Goal: Find specific page/section: Find specific page/section

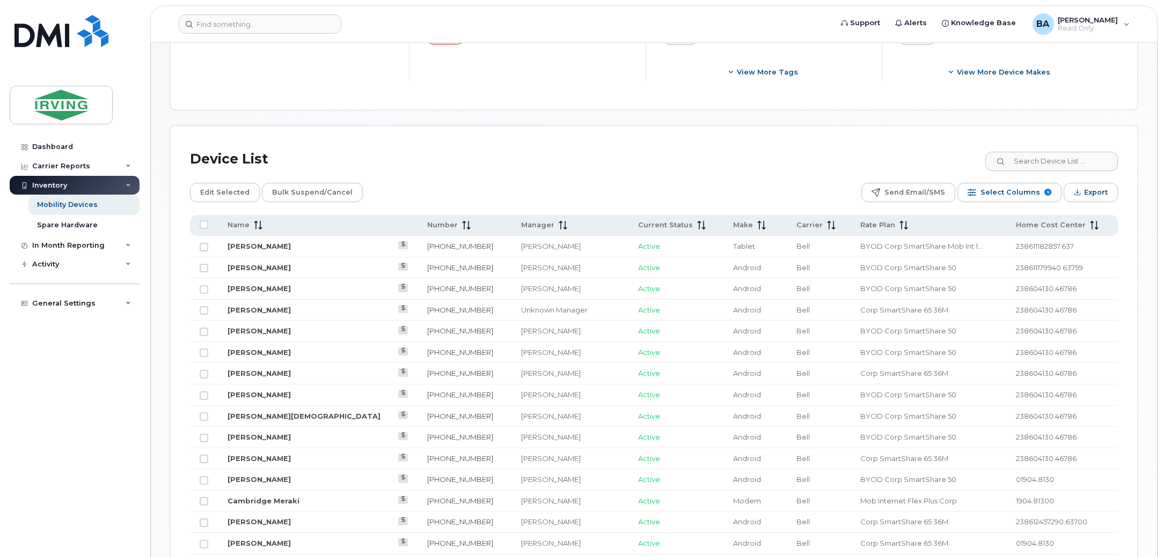
scroll to position [469, 0]
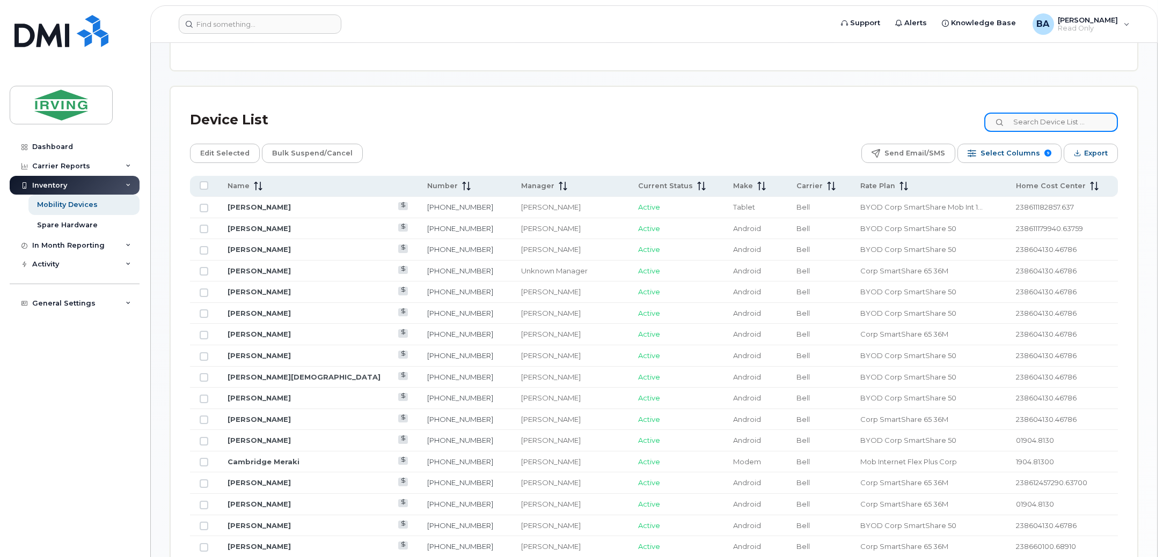
click at [1035, 113] on input at bounding box center [1051, 122] width 134 height 19
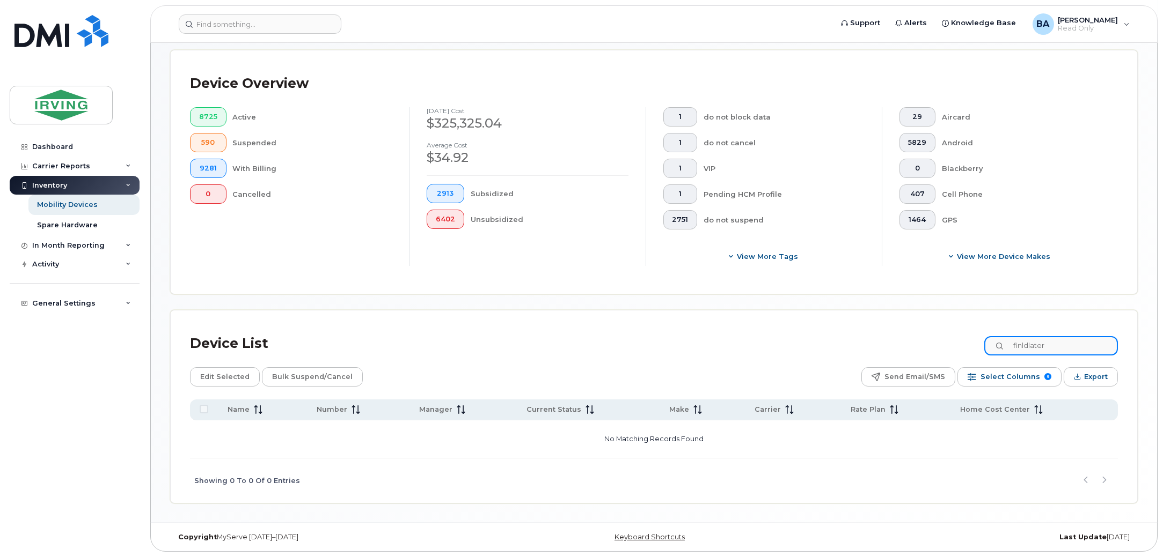
scroll to position [245, 0]
drag, startPoint x: 1068, startPoint y: 342, endPoint x: 567, endPoint y: 249, distance: 509.7
click at [584, 249] on div "Mobility Devices Devices Save Report Export to CSV Filter Device Device Status …" at bounding box center [653, 161] width 967 height 687
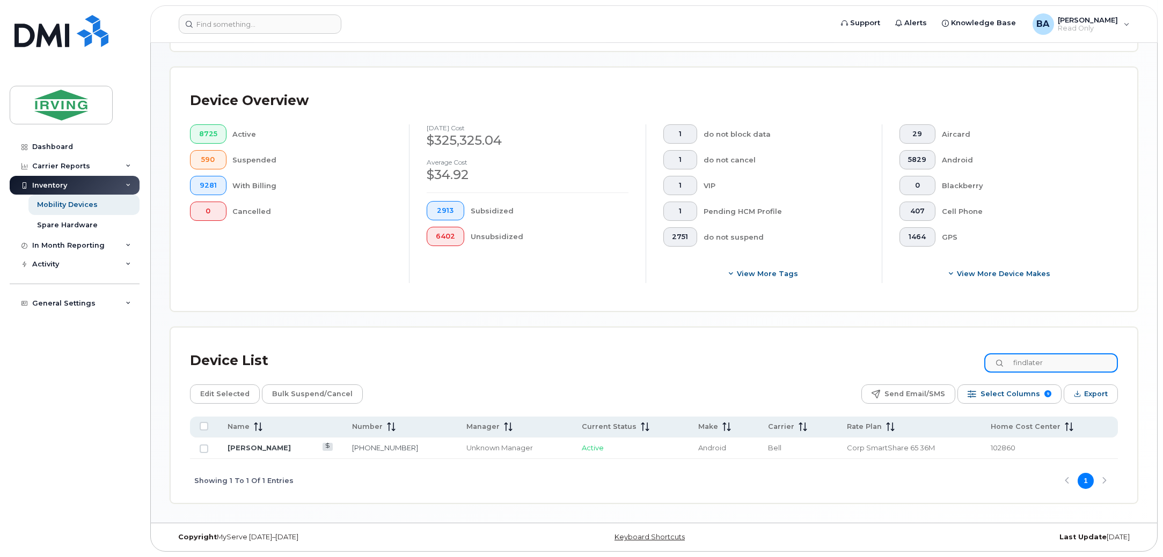
scroll to position [229, 0]
type input "findlater"
click at [271, 452] on td "Evan Findlater" at bounding box center [280, 448] width 124 height 21
click at [268, 451] on link "[PERSON_NAME]" at bounding box center [258, 448] width 63 height 9
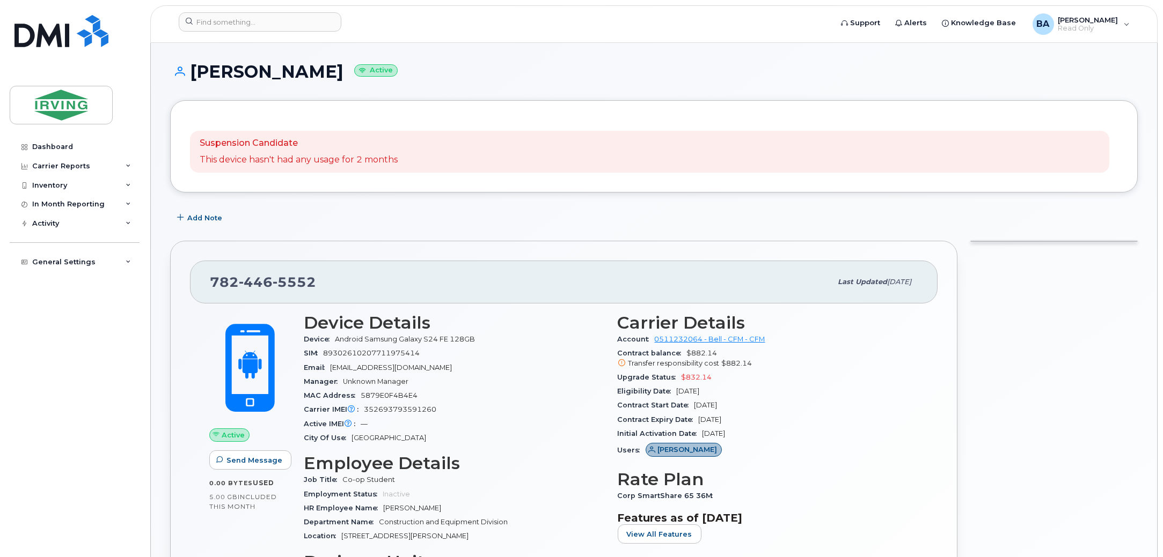
drag, startPoint x: 768, startPoint y: 312, endPoint x: 774, endPoint y: 312, distance: 5.4
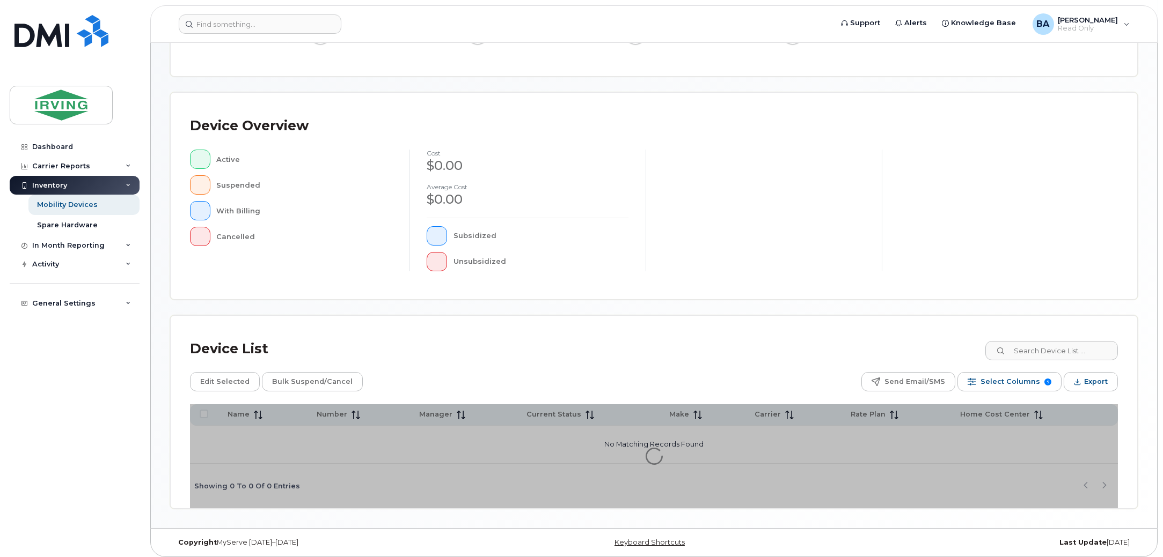
scroll to position [180, 0]
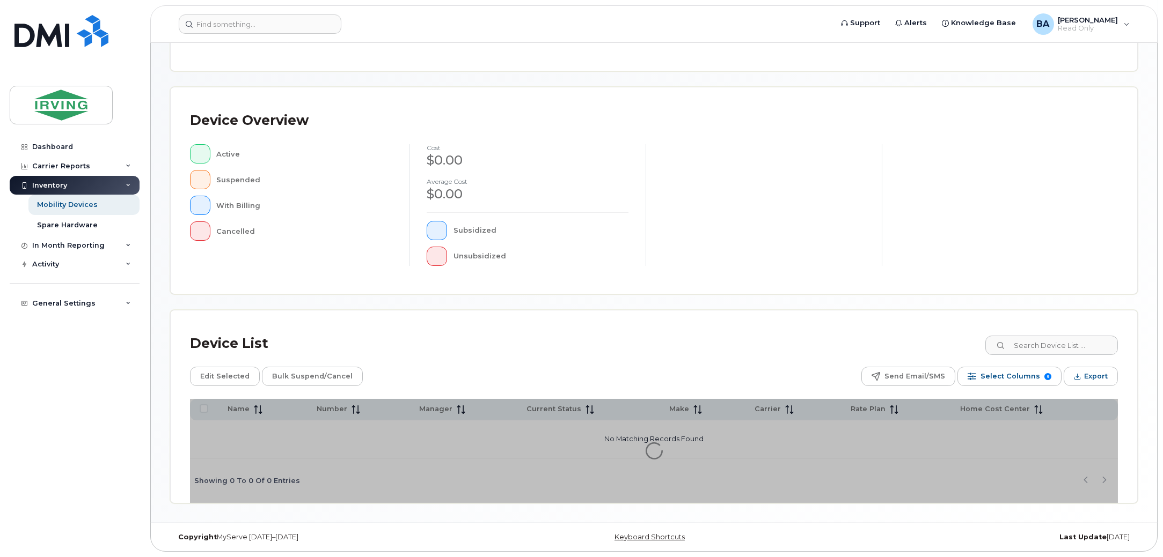
click at [1123, 349] on div "Device List Edit Selected Bulk Suspend/Cancel Send Email/SMS Select Columns 9 F…" at bounding box center [654, 407] width 966 height 193
click at [1093, 348] on input at bounding box center [1051, 345] width 134 height 19
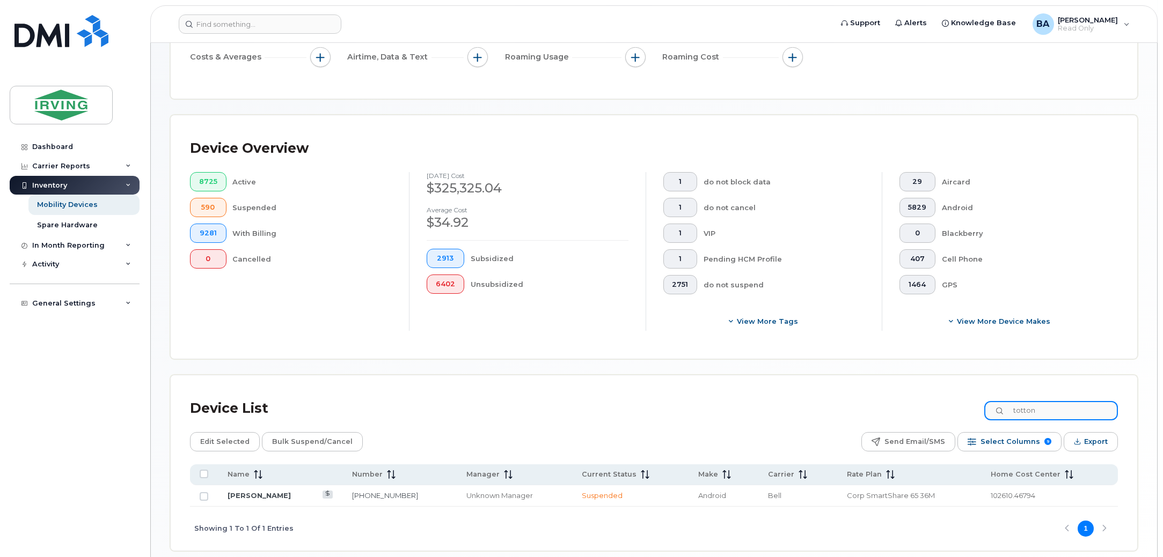
drag, startPoint x: 1052, startPoint y: 413, endPoint x: 882, endPoint y: 408, distance: 169.6
click at [882, 408] on div "Device List totton" at bounding box center [654, 409] width 928 height 28
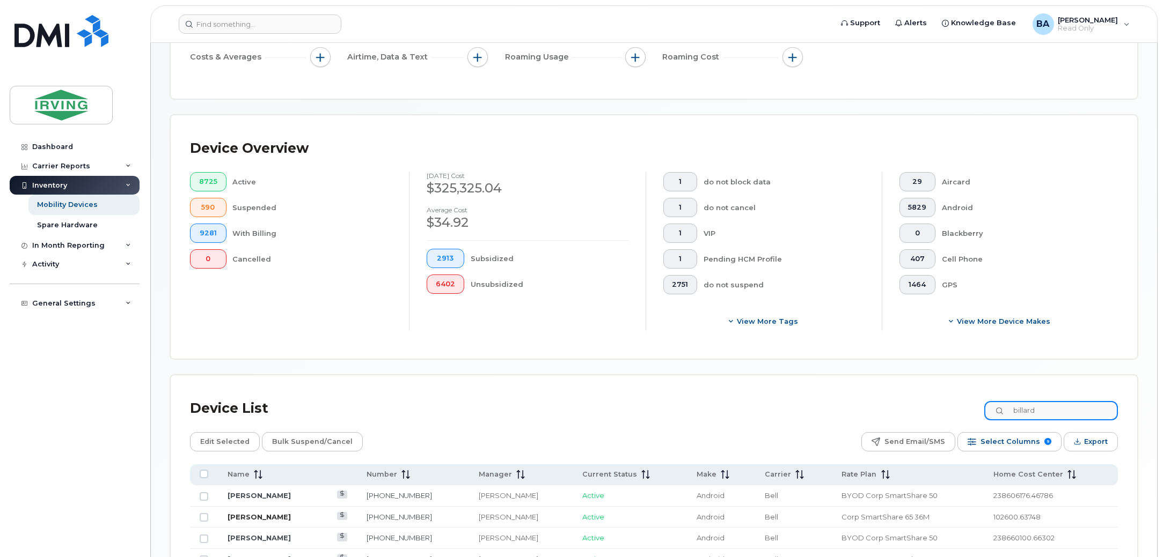
type input "billard"
click at [242, 517] on link "[PERSON_NAME]" at bounding box center [258, 517] width 63 height 9
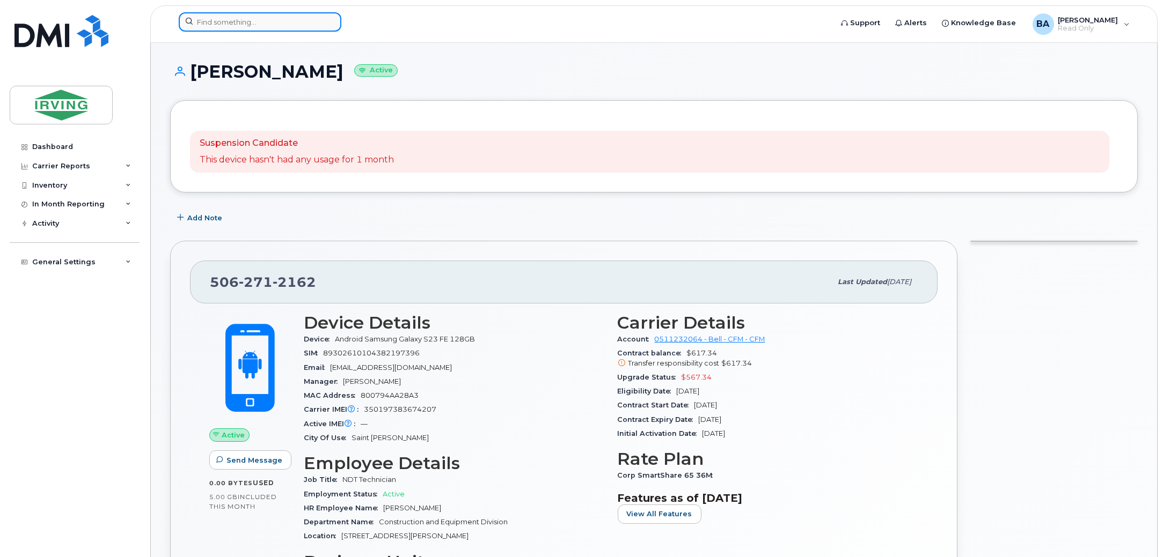
click at [232, 26] on input at bounding box center [260, 21] width 163 height 19
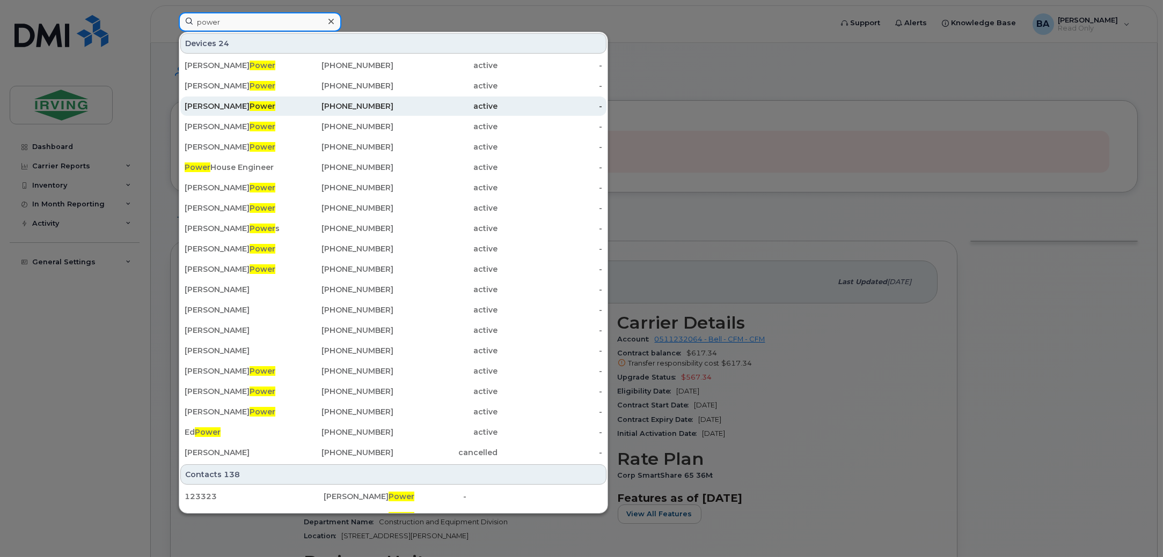
type input "power"
click at [249, 107] on span "Power" at bounding box center [262, 106] width 26 height 10
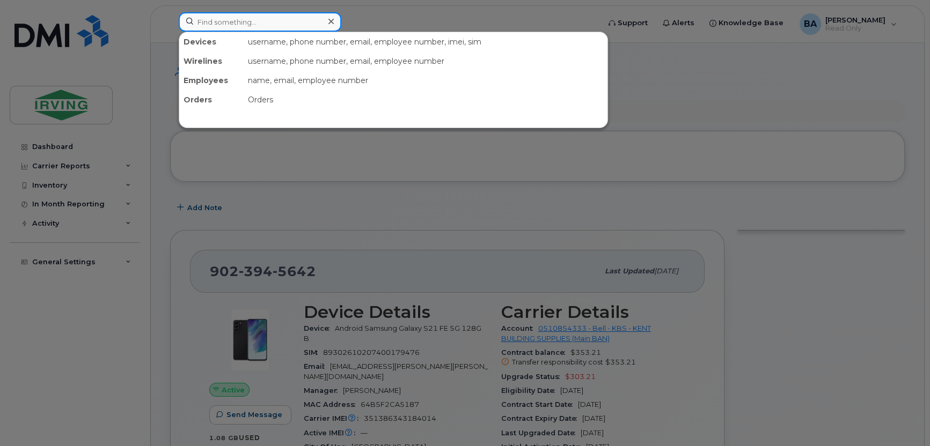
click at [246, 30] on input at bounding box center [260, 21] width 163 height 19
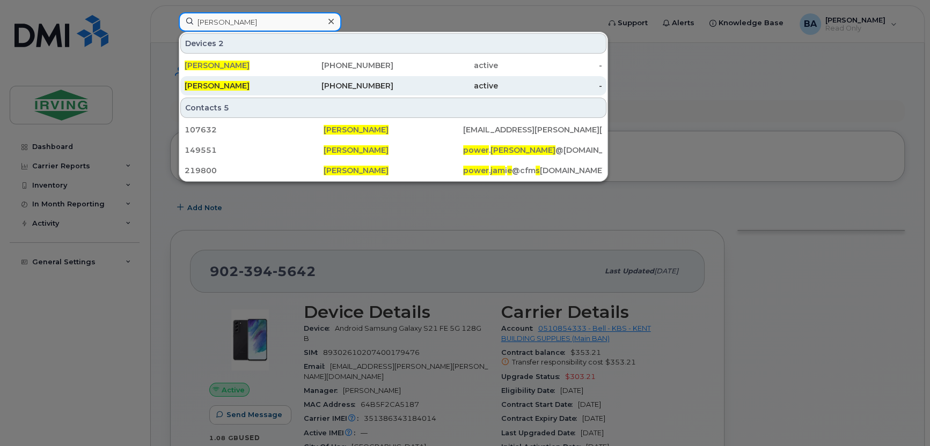
type input "james power"
click at [284, 82] on div "James Power" at bounding box center [237, 85] width 105 height 11
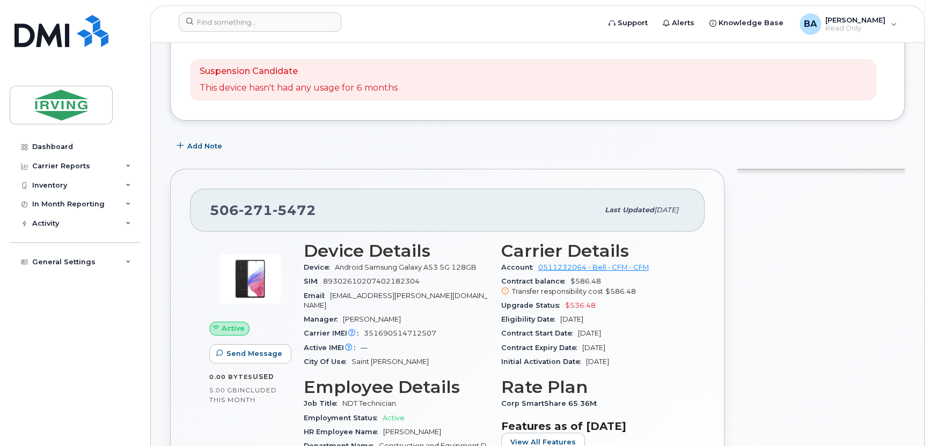
scroll to position [107, 0]
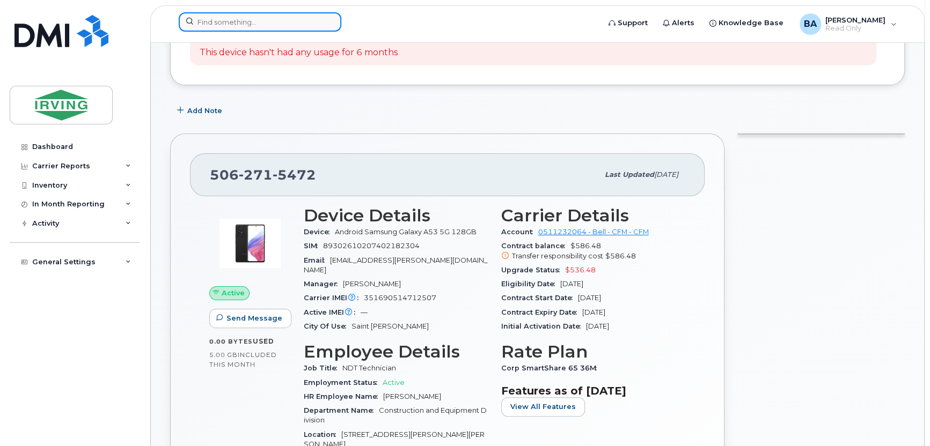
click at [255, 30] on input at bounding box center [260, 21] width 163 height 19
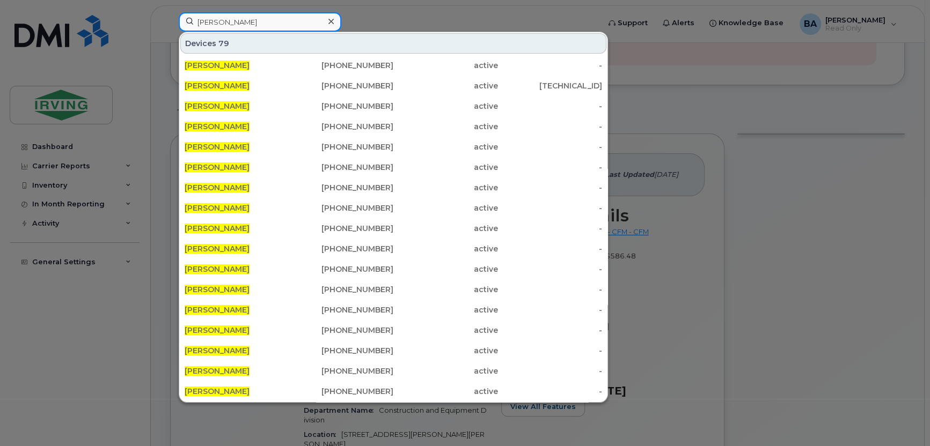
drag, startPoint x: 250, startPoint y: 21, endPoint x: -136, endPoint y: -3, distance: 386.5
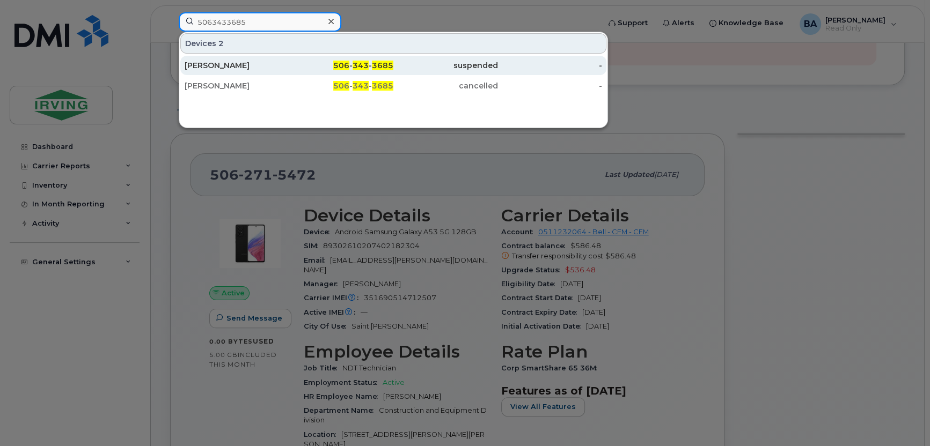
type input "5063433685"
click at [245, 68] on div "Kate Comeau" at bounding box center [237, 65] width 105 height 11
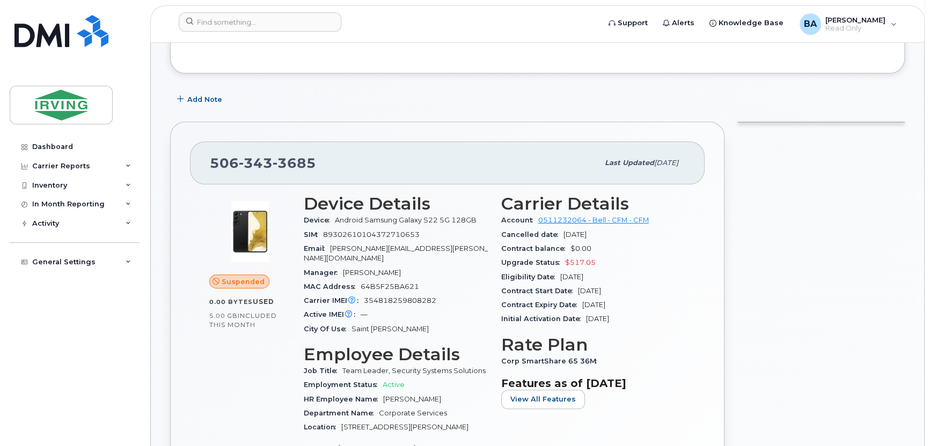
scroll to position [54, 0]
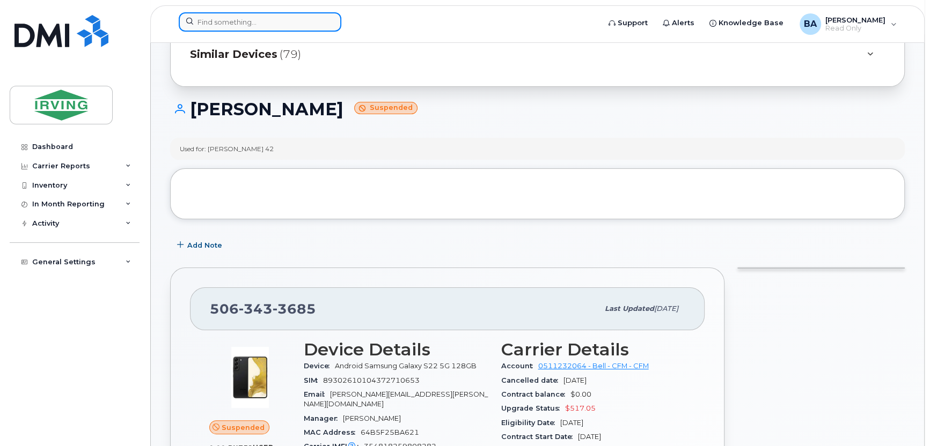
click at [260, 18] on input at bounding box center [260, 21] width 163 height 19
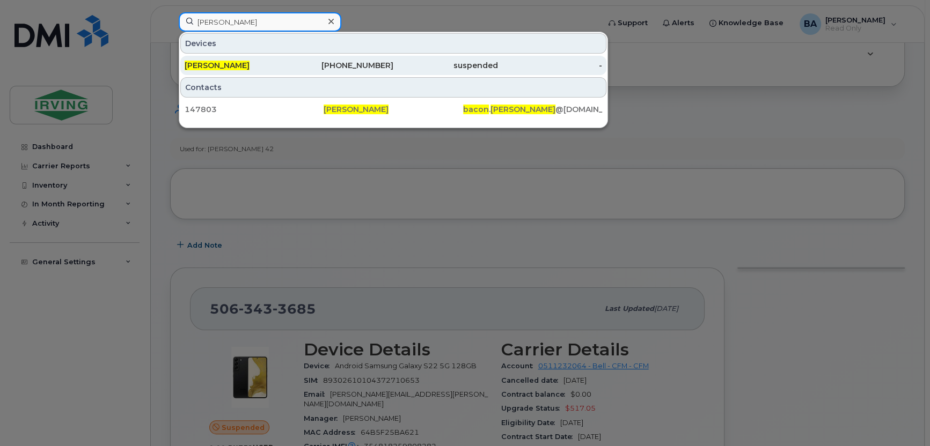
type input "kyle bacon"
click at [223, 57] on div "Kyle Bacon" at bounding box center [237, 65] width 105 height 19
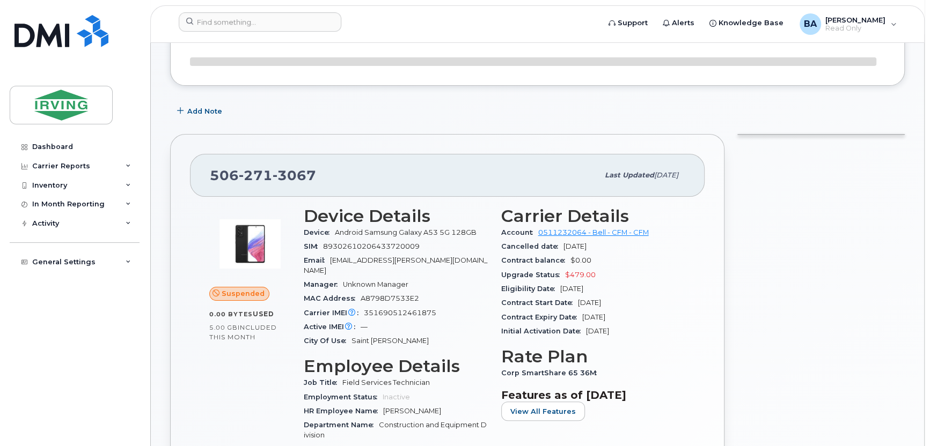
scroll to position [107, 0]
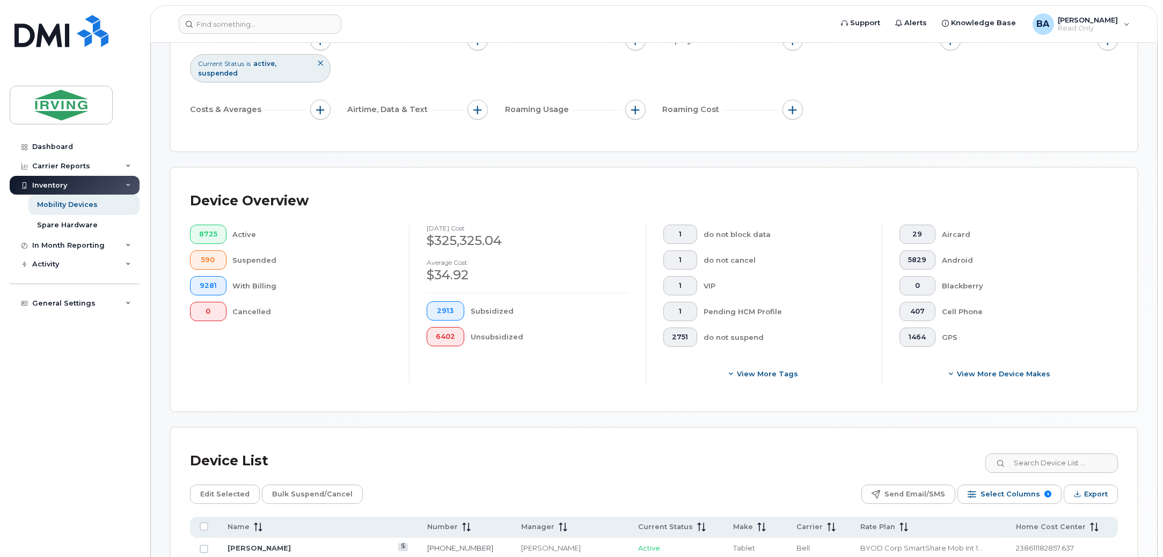
scroll to position [201, 0]
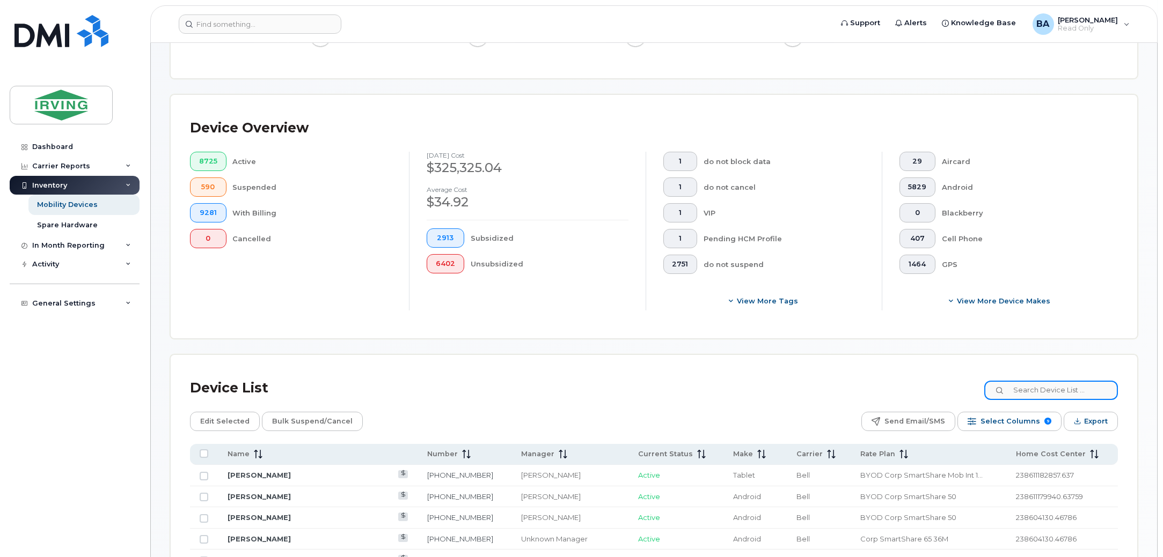
click at [1030, 381] on input at bounding box center [1051, 390] width 134 height 19
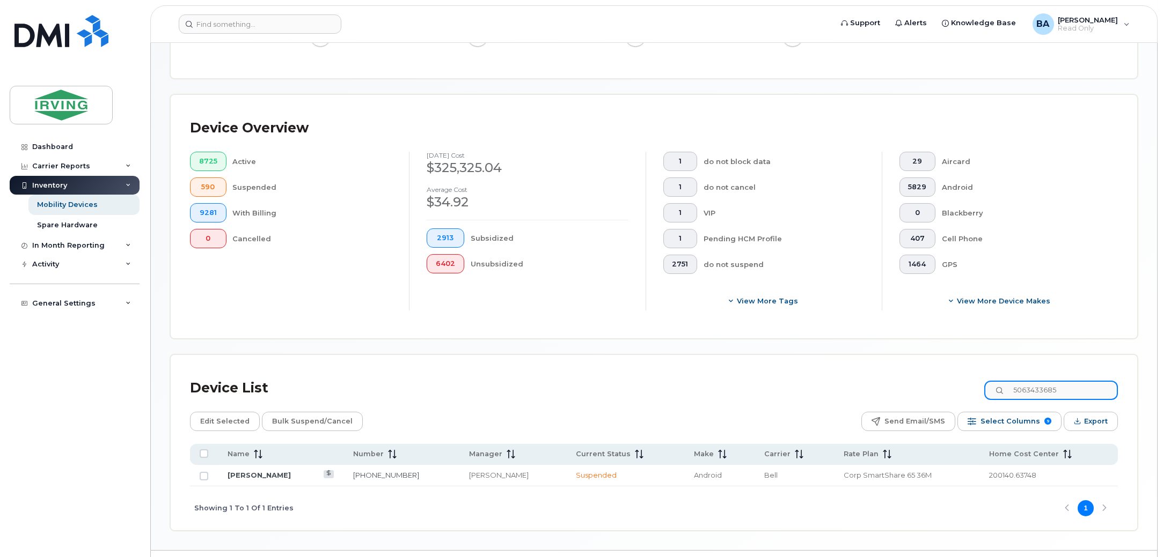
click at [1073, 386] on input "5063433685" at bounding box center [1051, 390] width 134 height 19
drag, startPoint x: 1071, startPoint y: 385, endPoint x: 919, endPoint y: 363, distance: 153.9
click at [919, 363] on div "Device List 5063433685 Edit Selected Bulk Suspend/Cancel Send Email/SMS Select …" at bounding box center [654, 442] width 966 height 175
drag, startPoint x: 1076, startPoint y: 387, endPoint x: 683, endPoint y: 402, distance: 393.0
click at [689, 400] on div "Device List 5063494035" at bounding box center [654, 388] width 928 height 28
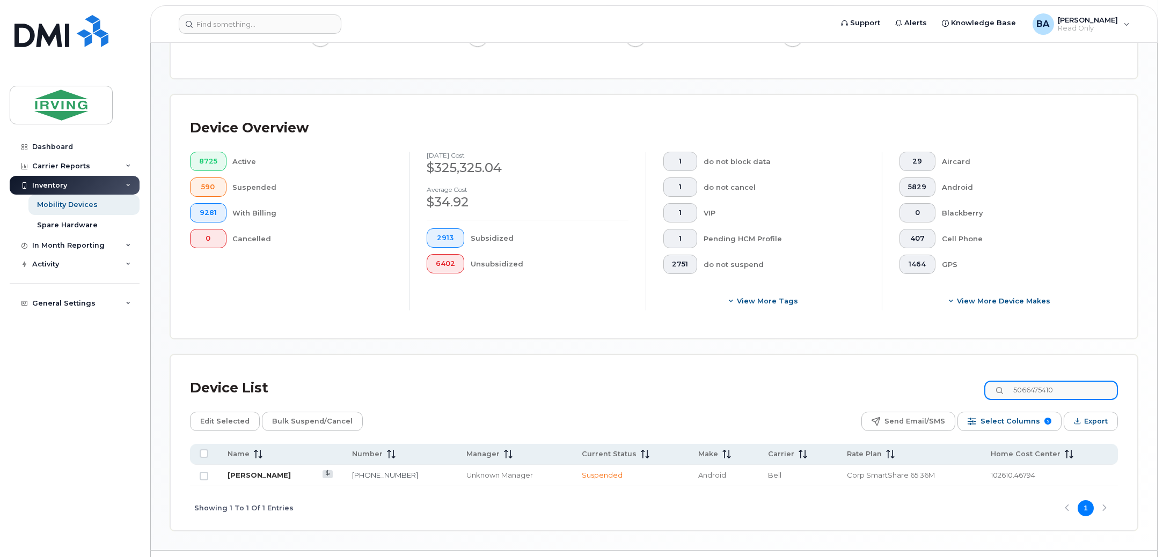
type input "5066475410"
click at [254, 474] on link "James Totton" at bounding box center [258, 475] width 63 height 9
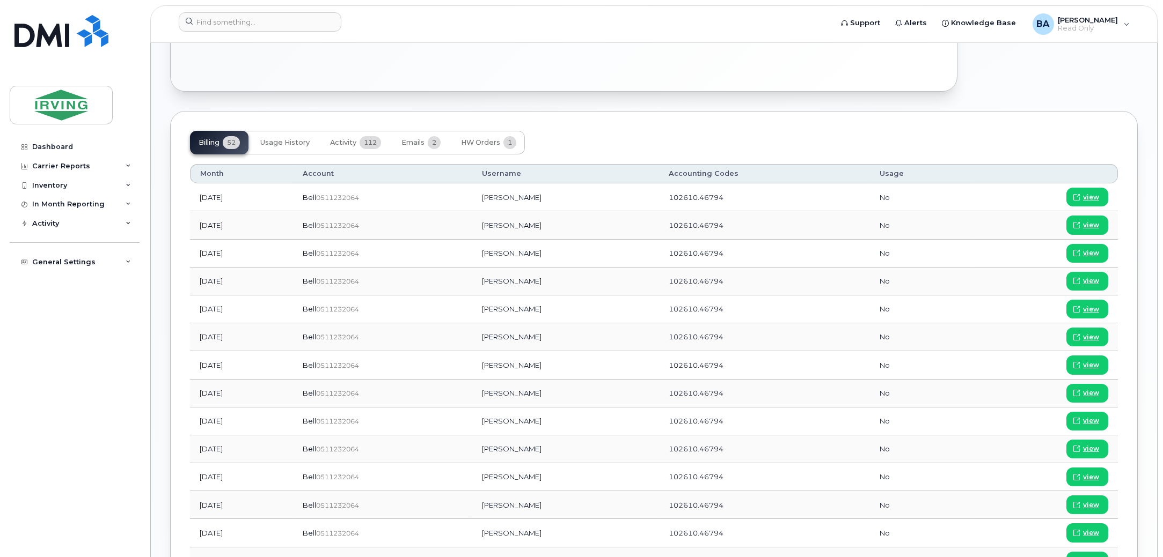
scroll to position [536, 0]
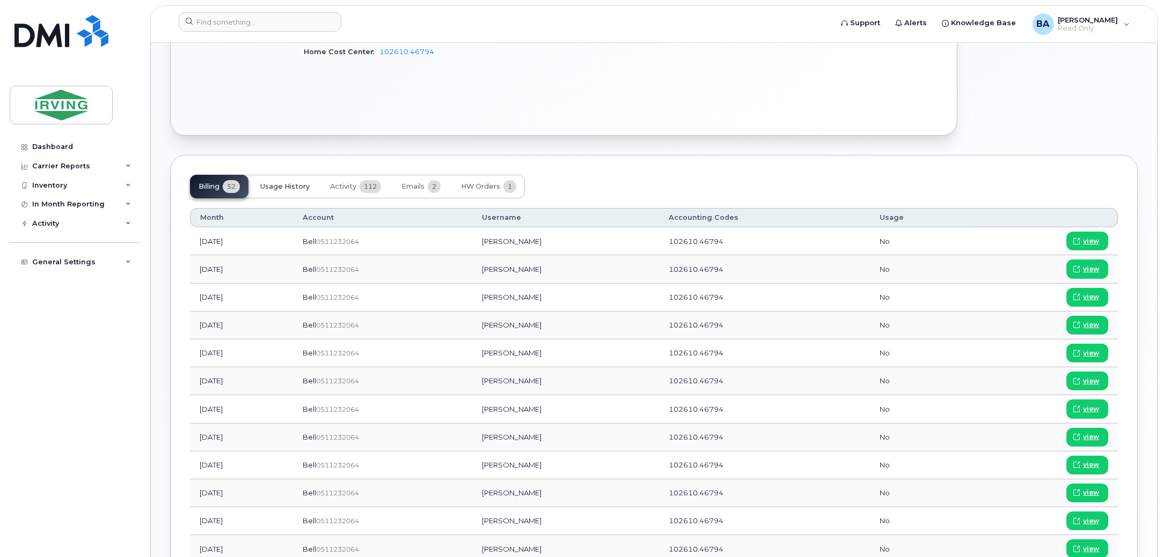
click at [291, 182] on span "Usage History" at bounding box center [284, 186] width 49 height 9
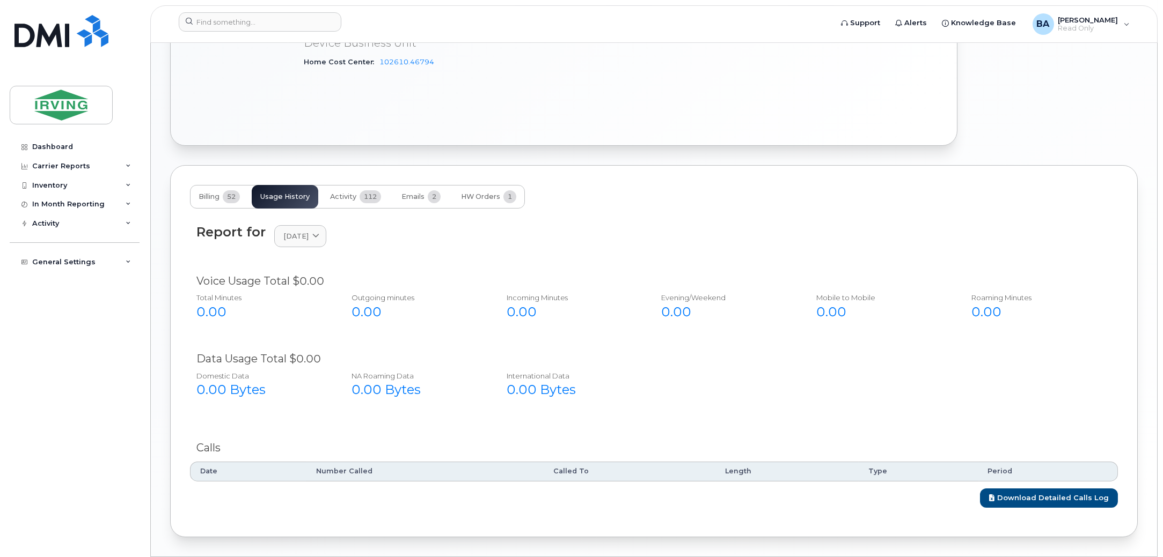
scroll to position [493, 0]
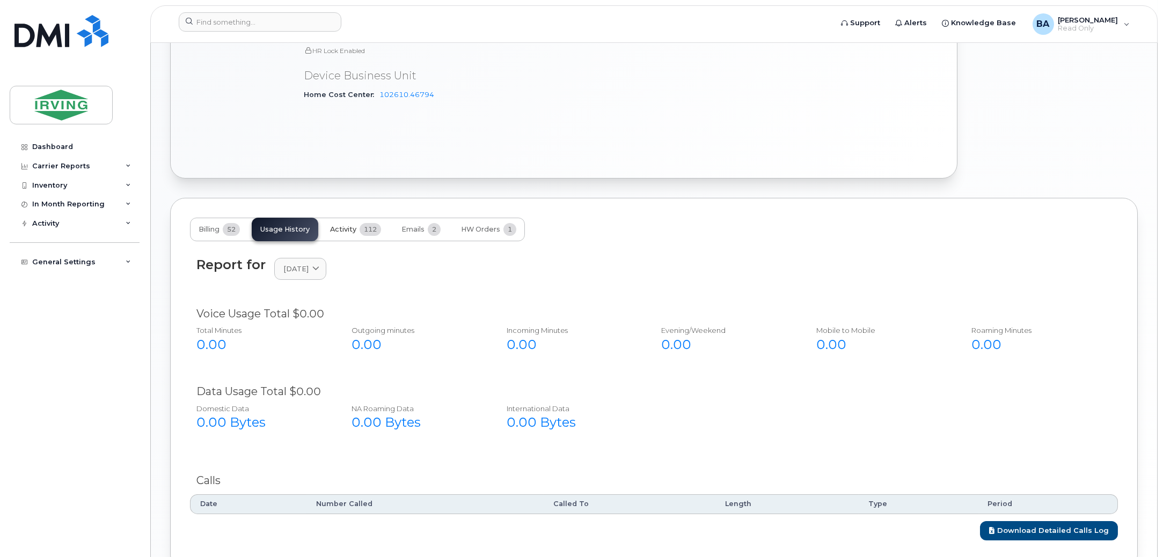
click at [369, 225] on span "112" at bounding box center [369, 229] width 21 height 13
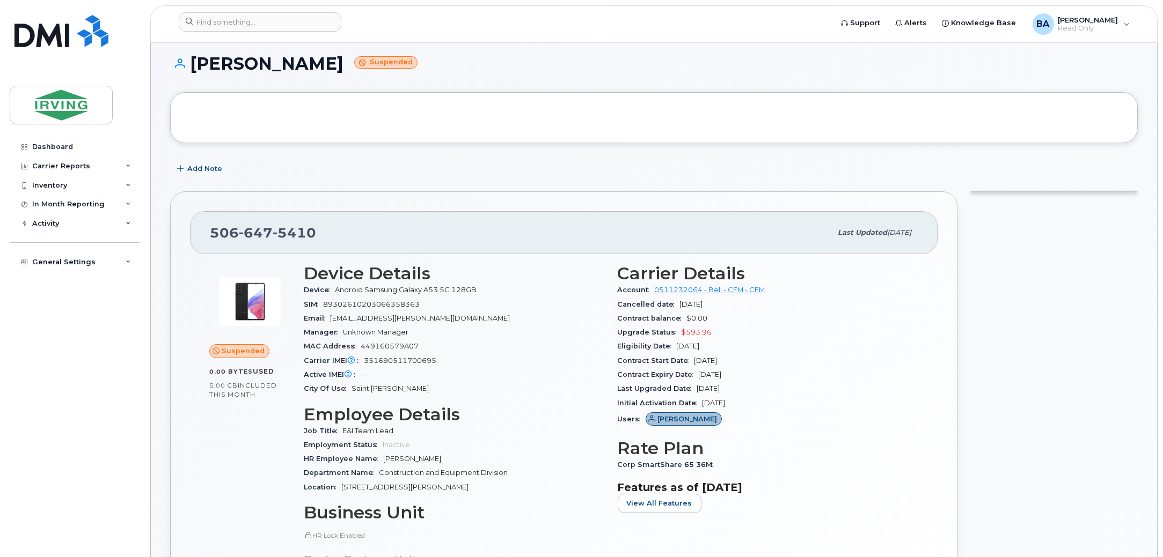
scroll to position [0, 0]
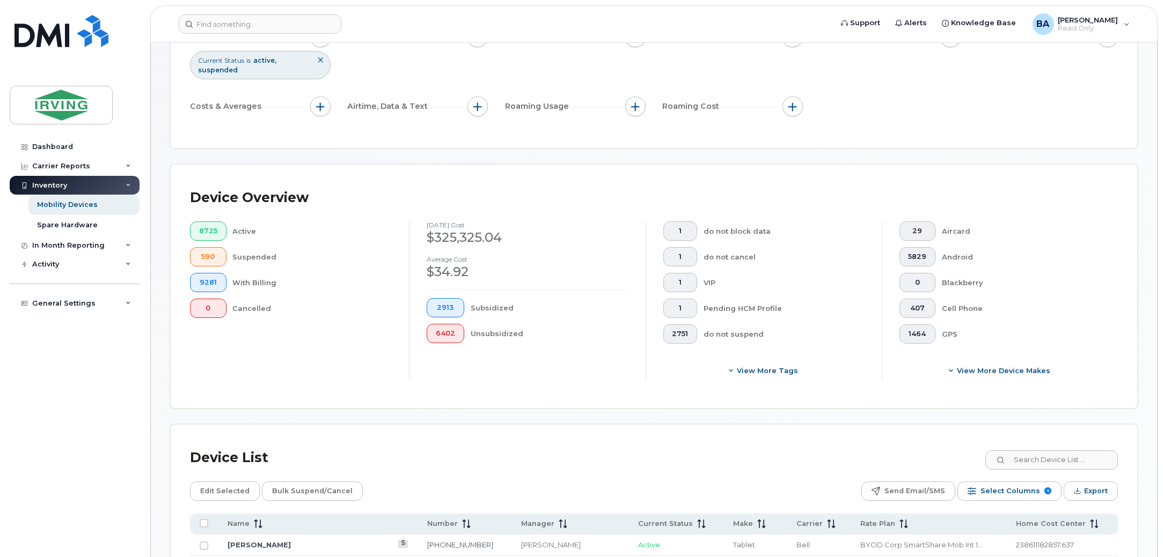
scroll to position [469, 0]
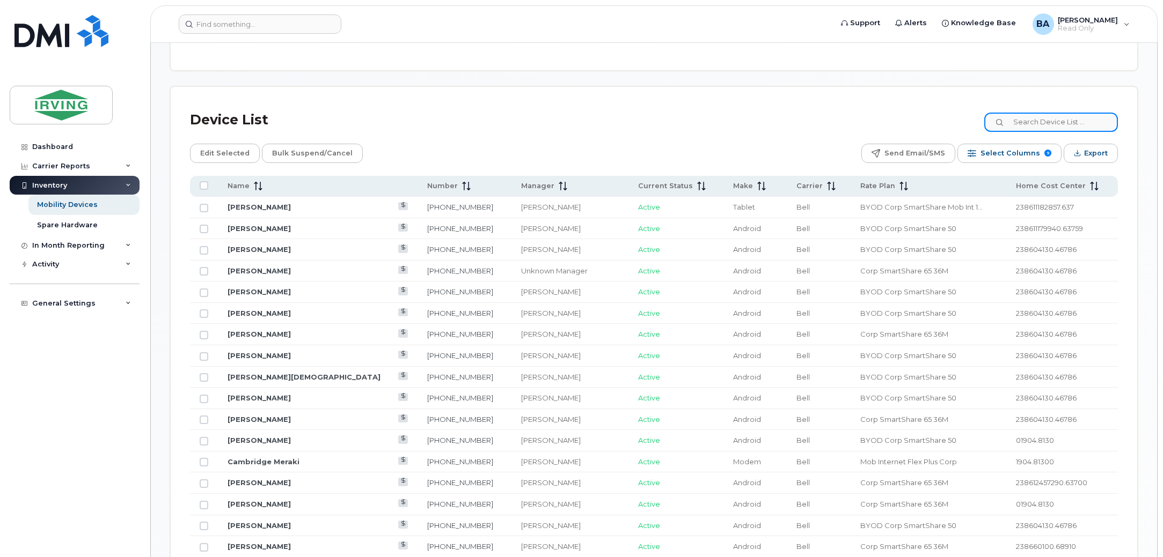
click at [1050, 114] on input at bounding box center [1051, 122] width 134 height 19
click at [1069, 119] on input at bounding box center [1051, 122] width 134 height 19
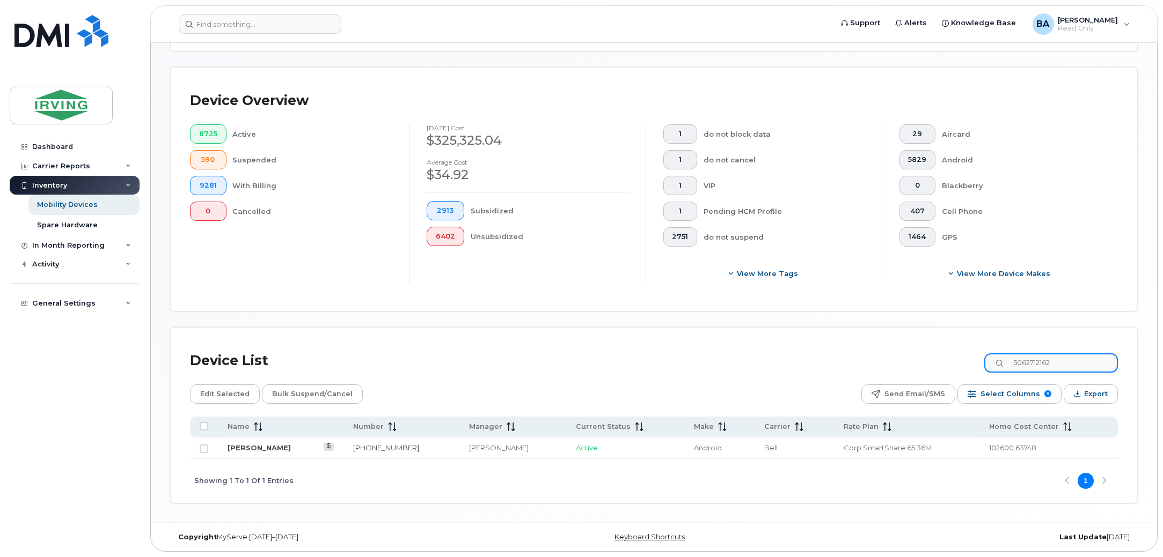
scroll to position [229, 0]
type input "5062712162"
click at [263, 451] on link "Noah Billard" at bounding box center [258, 448] width 63 height 9
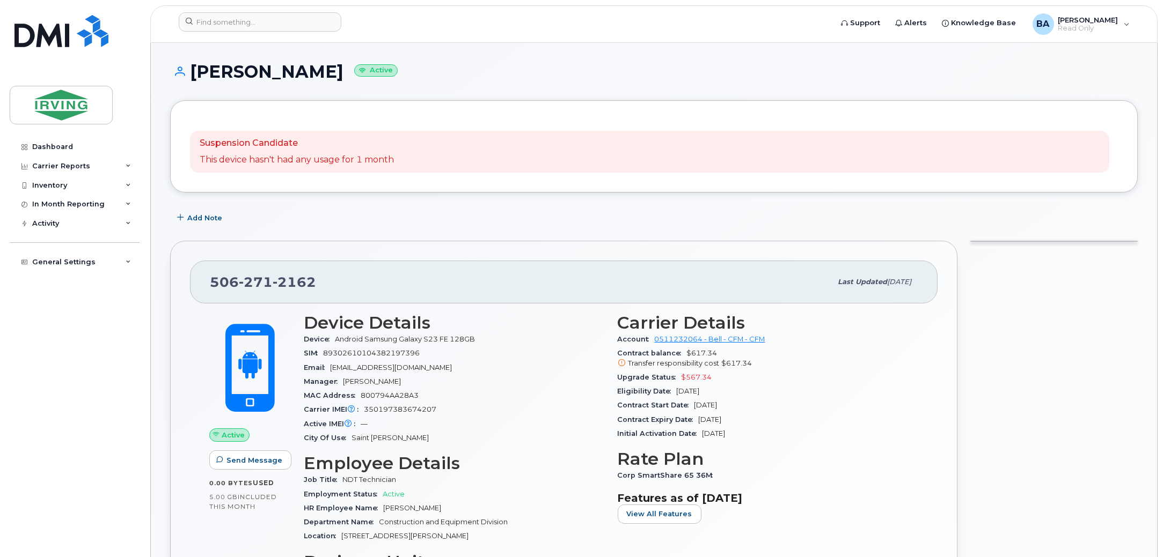
scroll to position [469, 0]
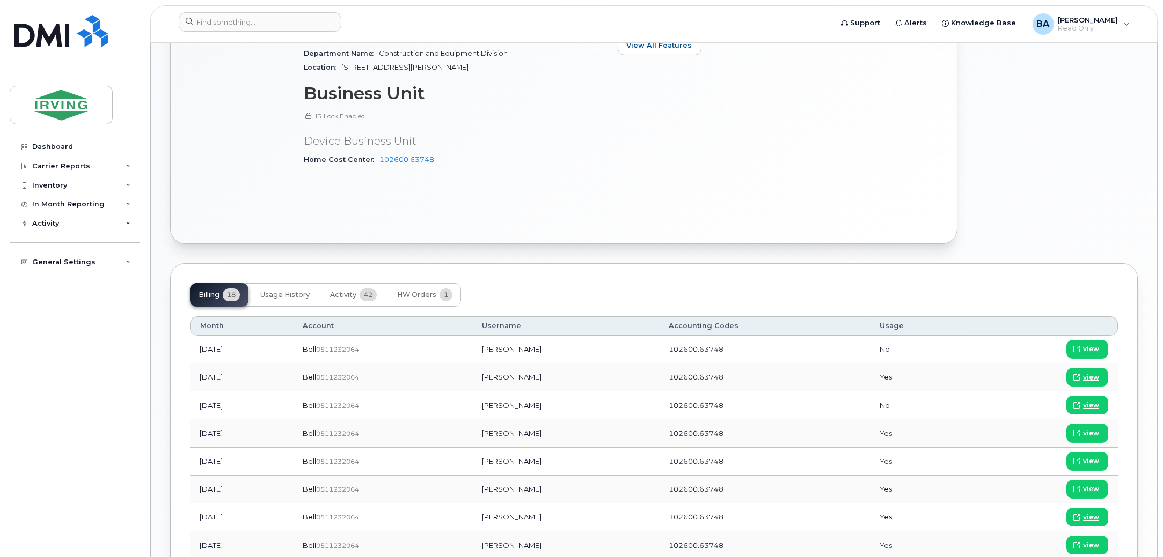
drag, startPoint x: 302, startPoint y: 275, endPoint x: 354, endPoint y: 273, distance: 51.6
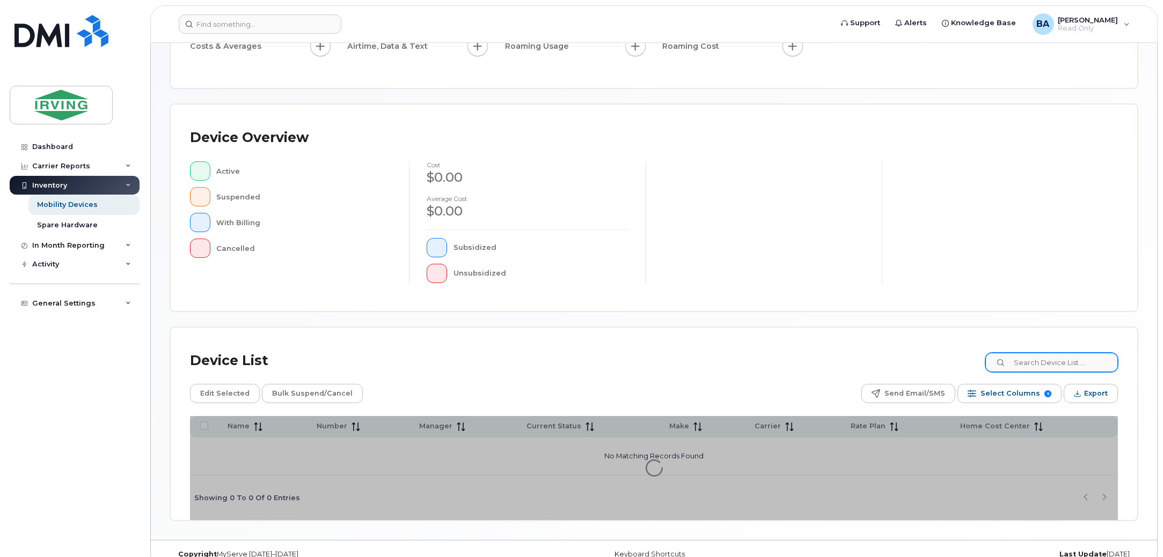
scroll to position [180, 0]
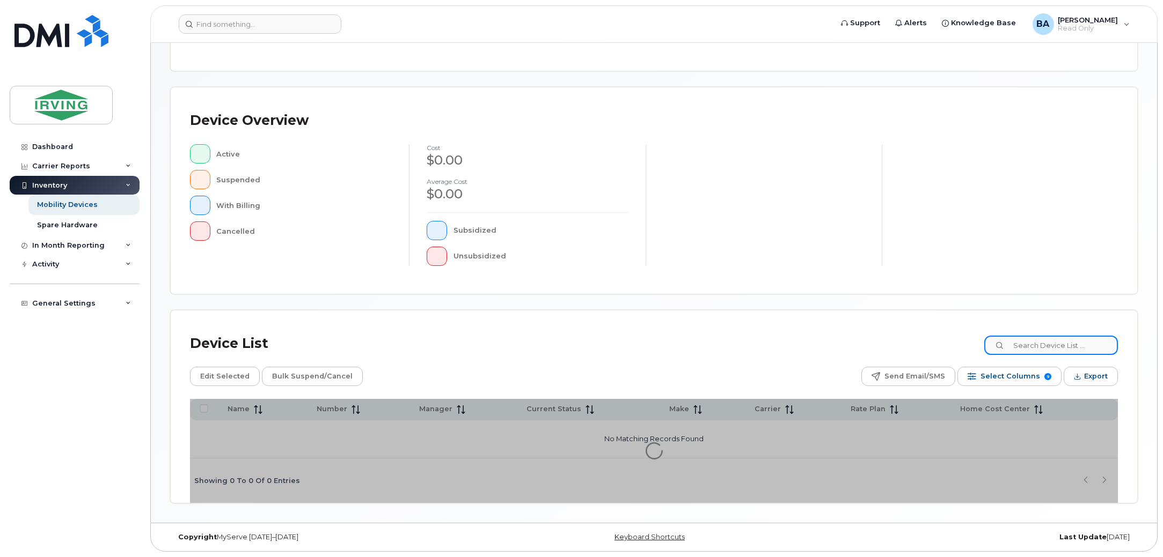
click at [1055, 342] on input at bounding box center [1051, 345] width 134 height 19
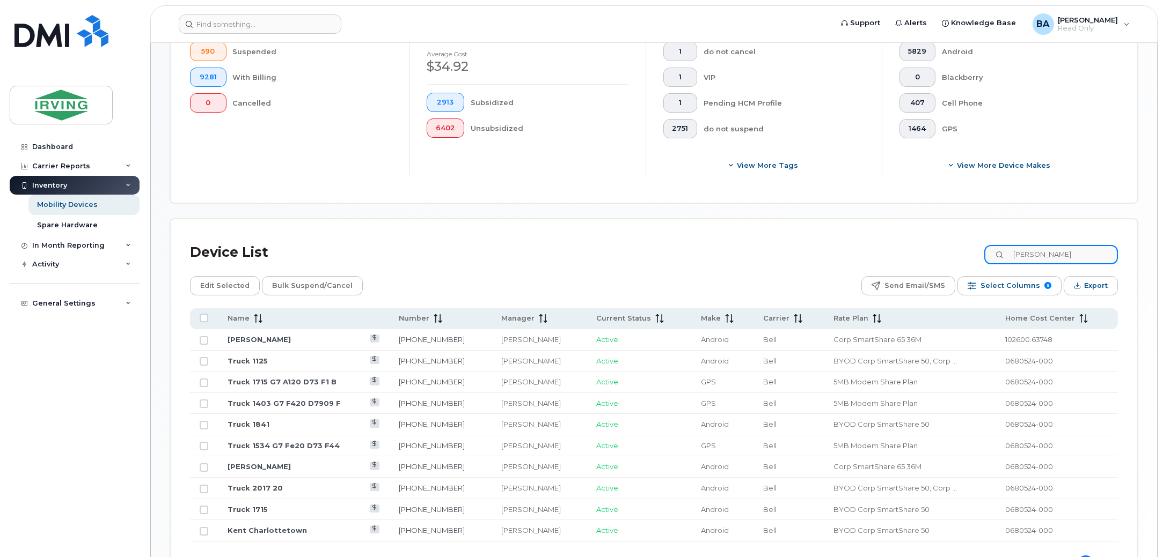
scroll to position [381, 0]
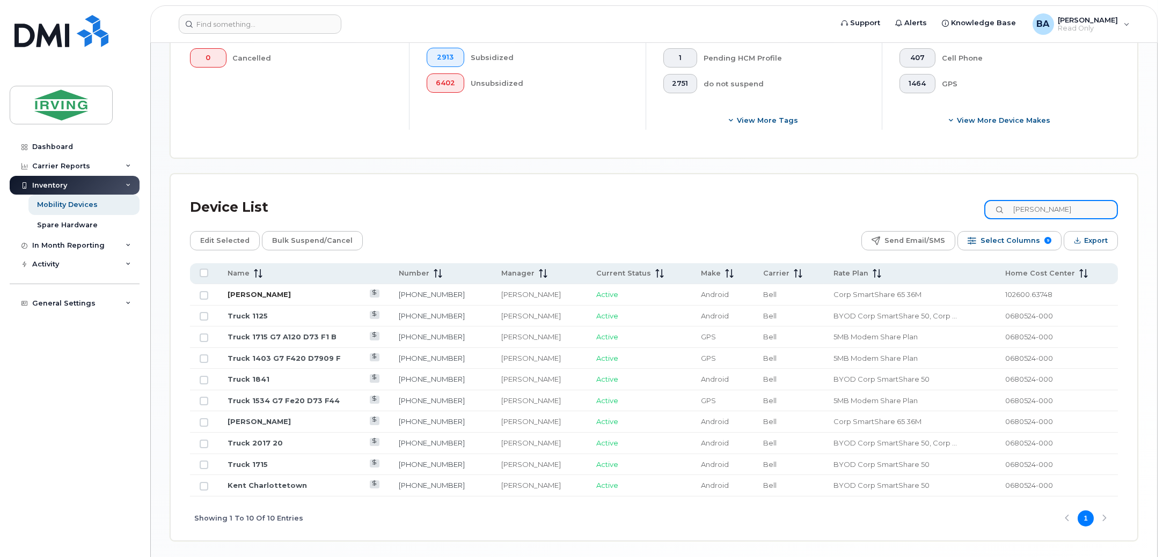
type input "james power"
click at [261, 295] on link "[PERSON_NAME]" at bounding box center [258, 294] width 63 height 9
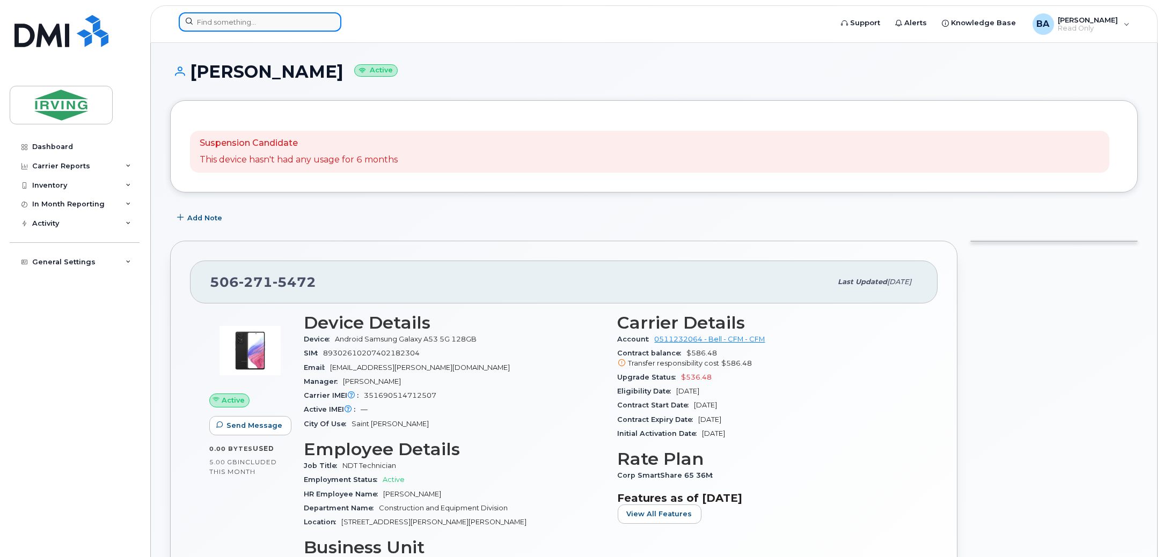
click at [262, 18] on input at bounding box center [260, 21] width 163 height 19
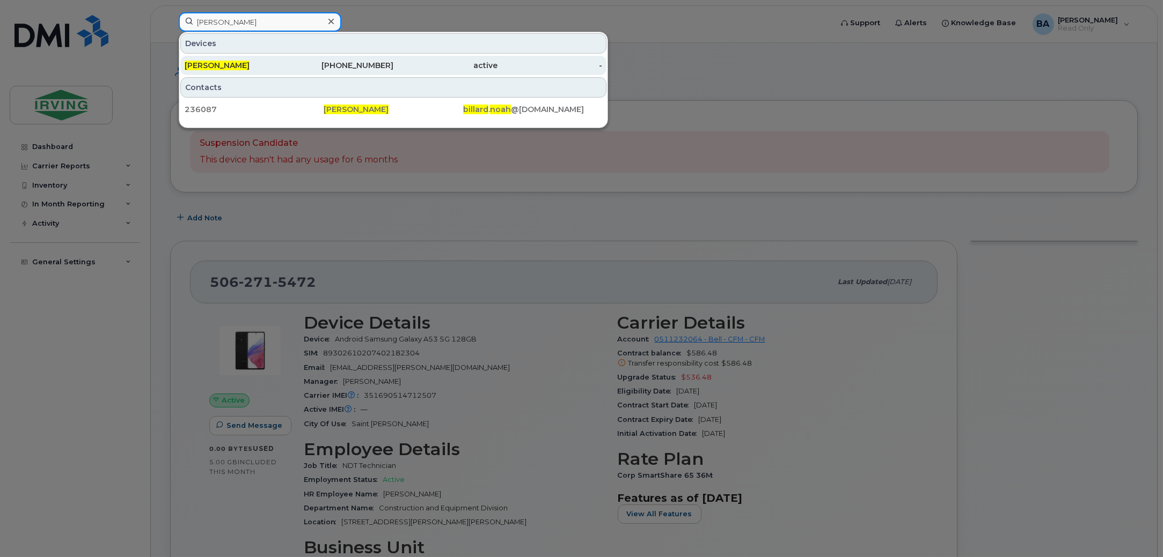
type input "[PERSON_NAME]"
click at [251, 68] on div "[PERSON_NAME]" at bounding box center [237, 65] width 105 height 11
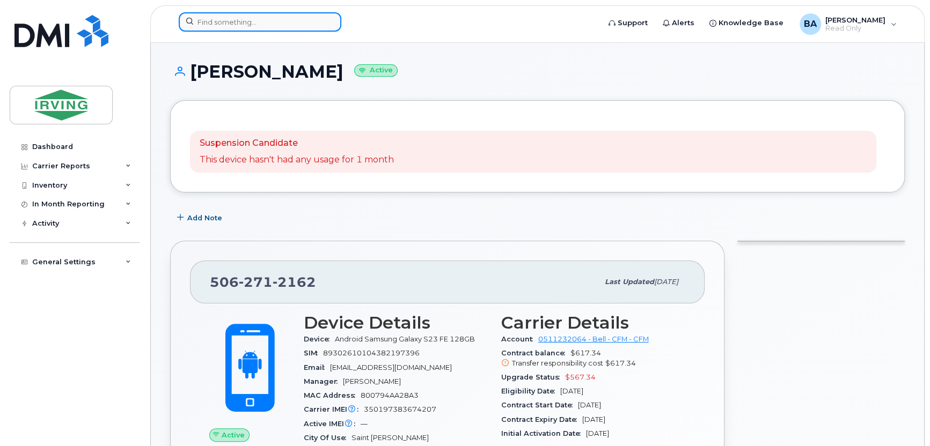
click at [285, 27] on input at bounding box center [260, 21] width 163 height 19
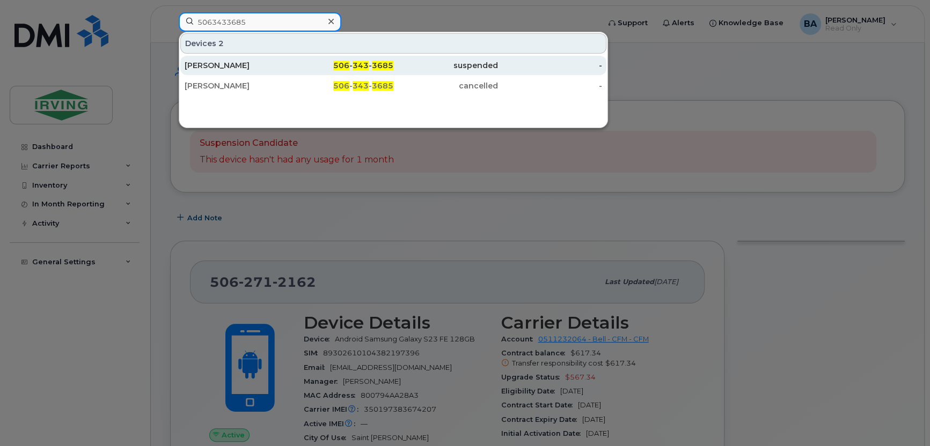
type input "5063433685"
click at [265, 64] on div "Kate Comeau" at bounding box center [237, 65] width 105 height 11
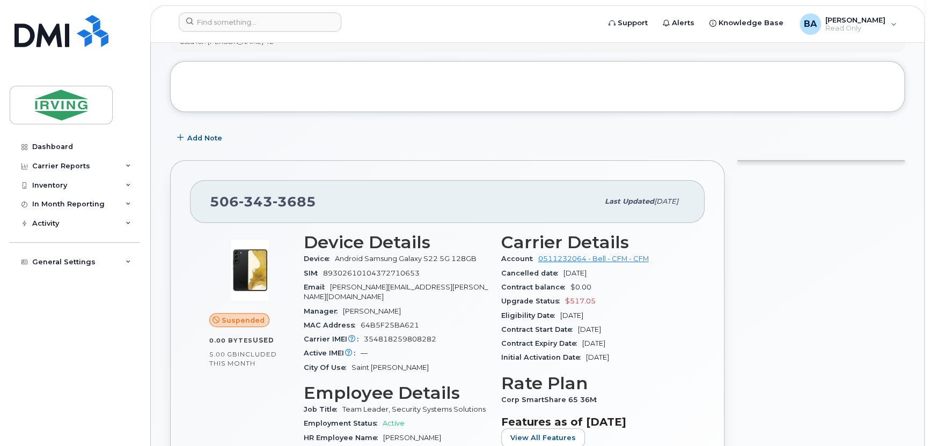
scroll to position [252, 0]
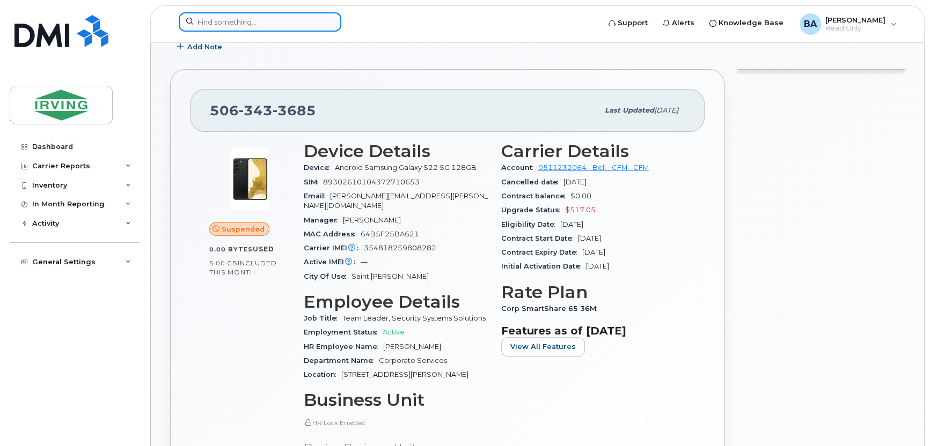
click at [207, 25] on input at bounding box center [260, 21] width 163 height 19
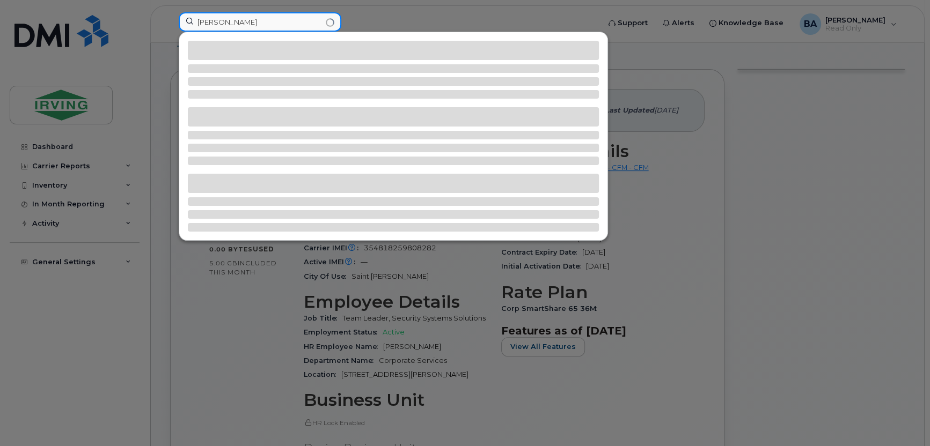
type input "kyle bacon"
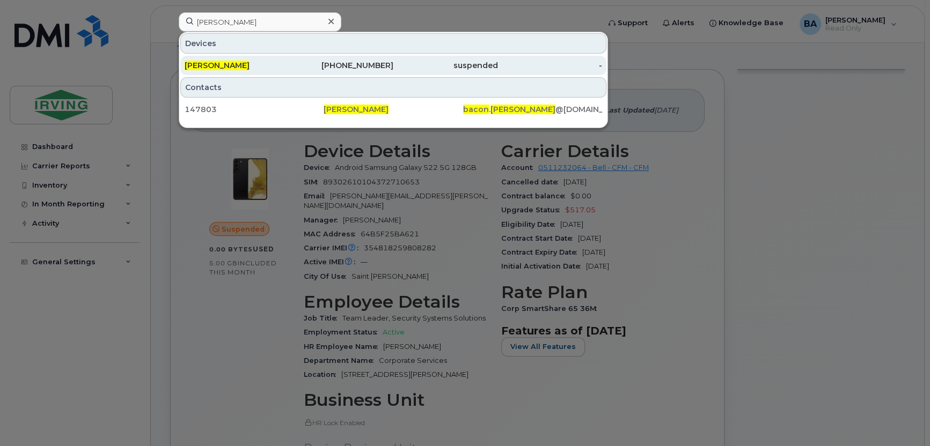
click at [267, 67] on div "Kyle Bacon" at bounding box center [237, 65] width 105 height 11
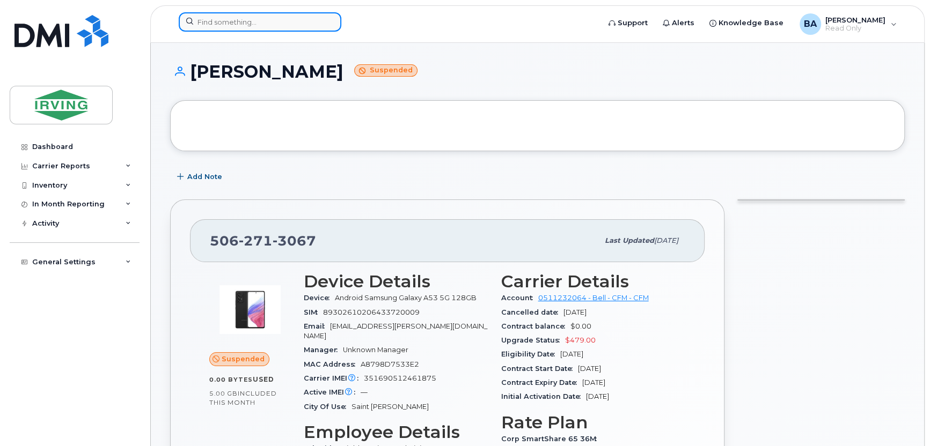
click at [239, 21] on input at bounding box center [260, 21] width 163 height 19
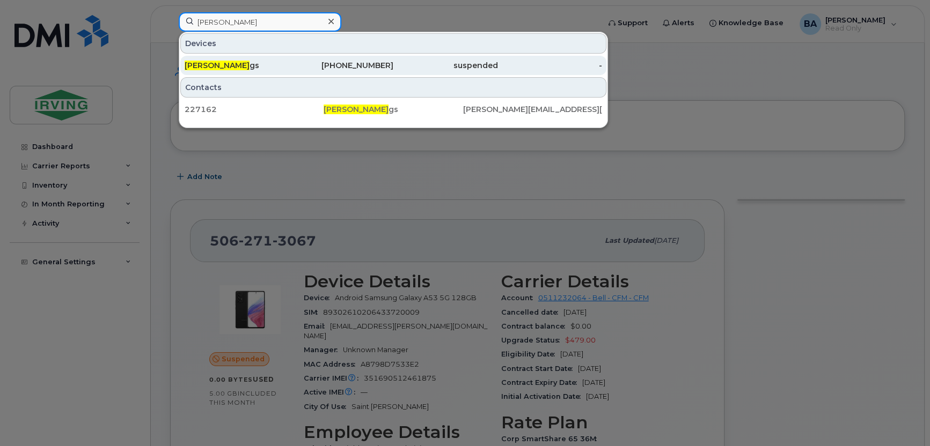
type input "nicholas jennin"
click at [270, 71] on div "Nicholas Jennin gs" at bounding box center [237, 65] width 105 height 19
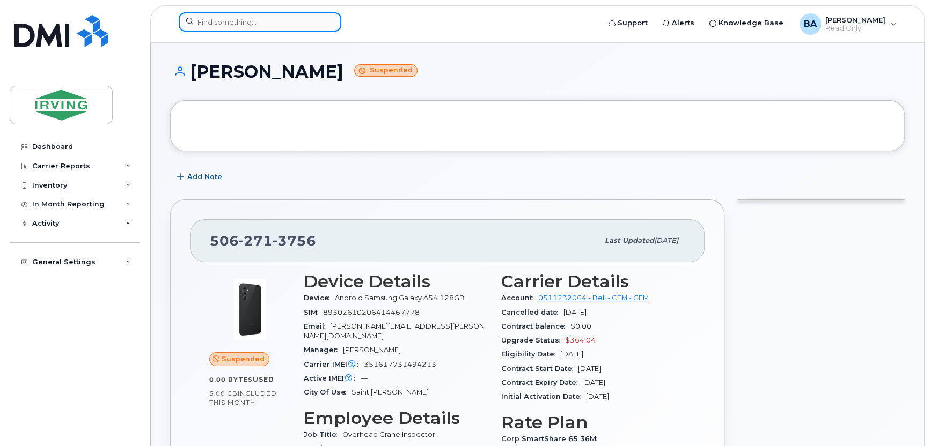
click at [214, 25] on input at bounding box center [260, 21] width 163 height 19
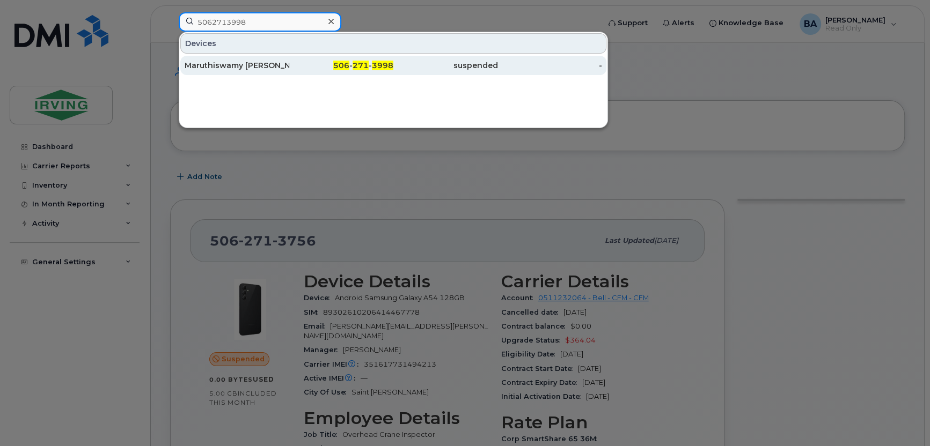
type input "5062713998"
click at [247, 57] on div "Maruthiswamy [PERSON_NAME]" at bounding box center [237, 65] width 105 height 19
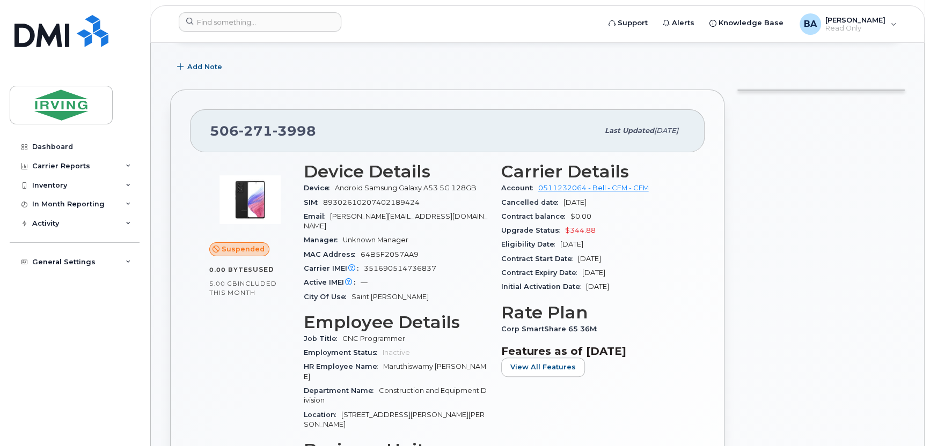
scroll to position [107, 0]
